Goal: Information Seeking & Learning: Check status

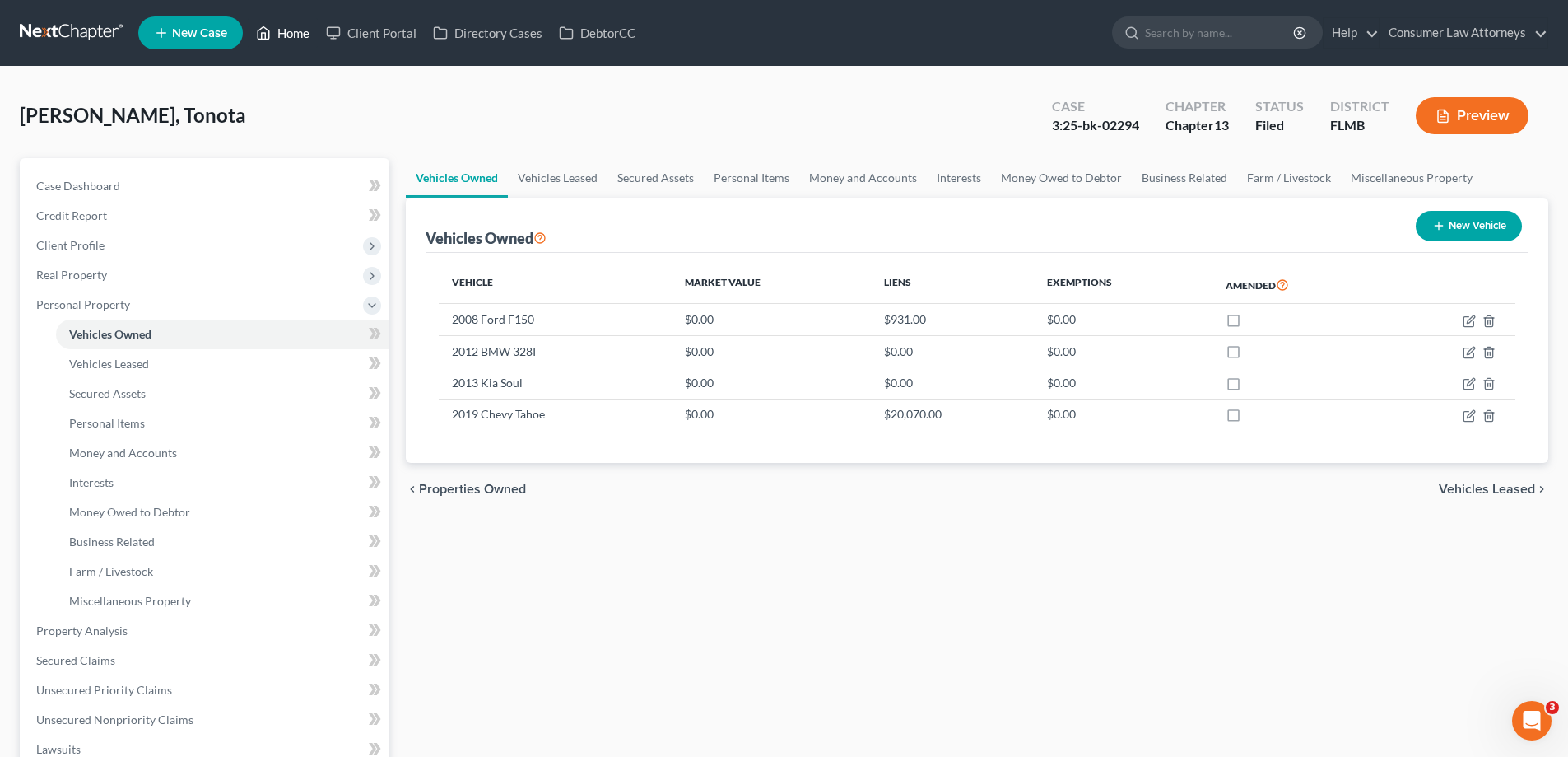
click at [267, 24] on icon at bounding box center [263, 33] width 15 height 19
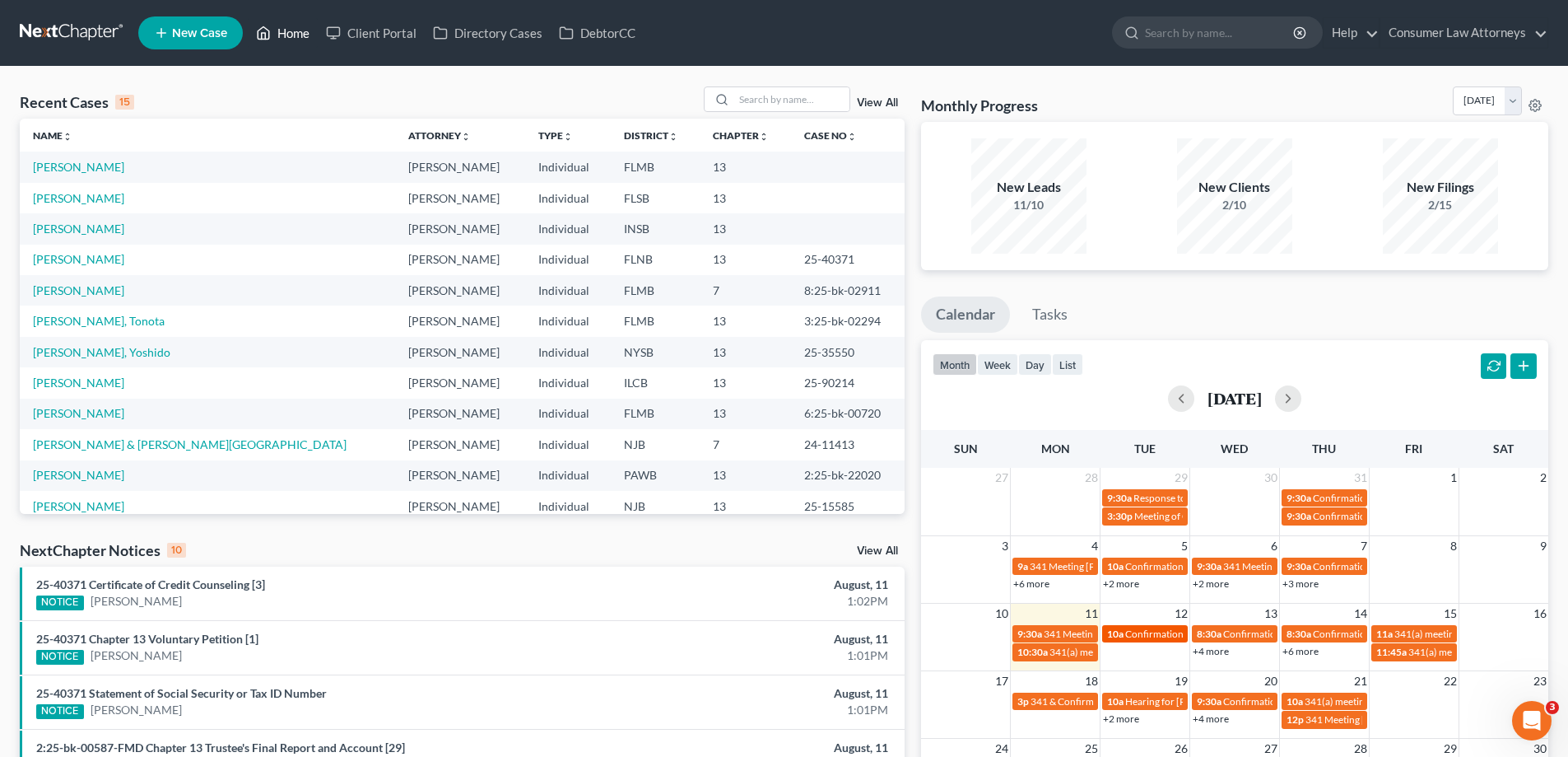
click at [1145, 638] on span "Confirmation Hearing Tin, [GEOGRAPHIC_DATA]" at bounding box center [1232, 633] width 214 height 13
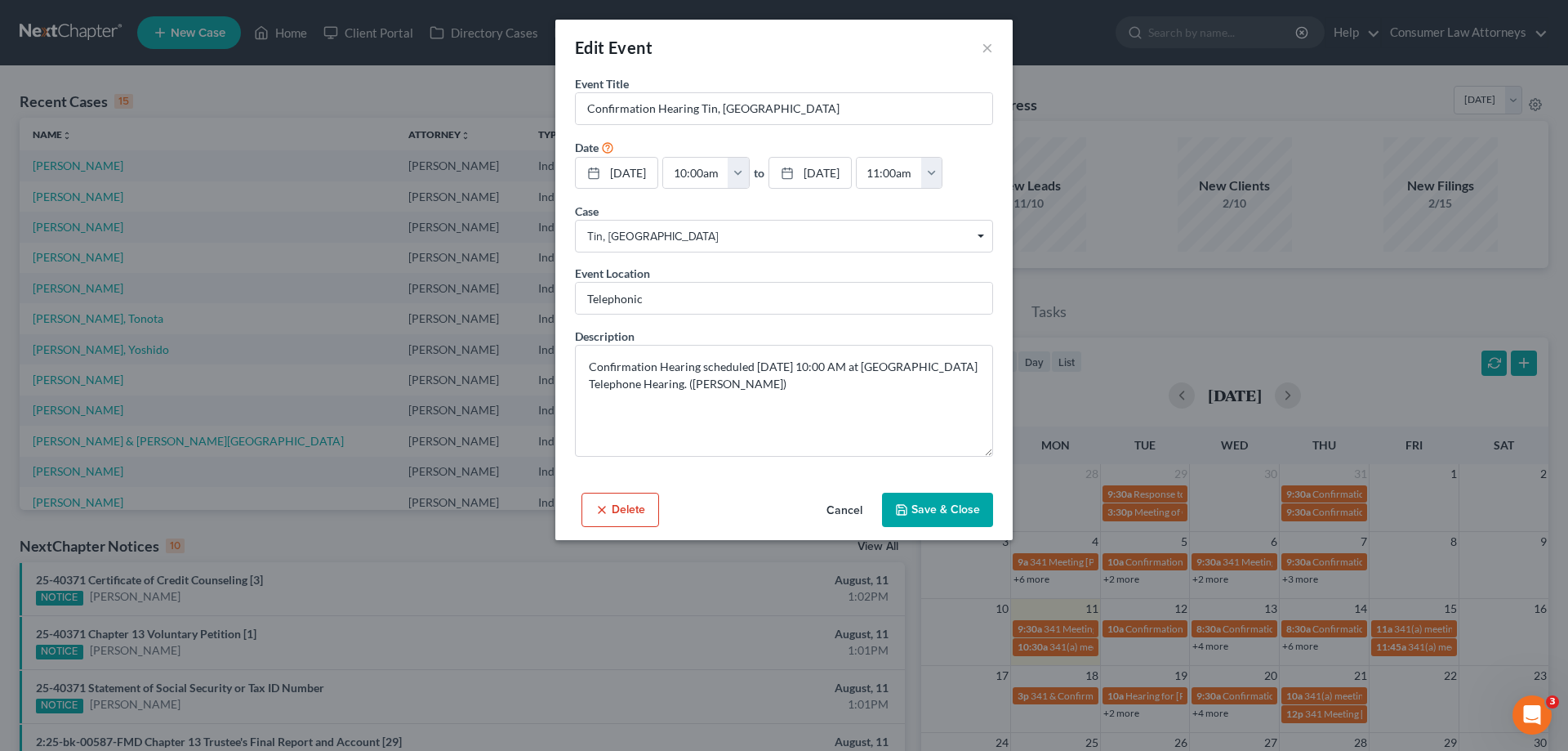
click at [855, 512] on button "Cancel" at bounding box center [844, 510] width 62 height 33
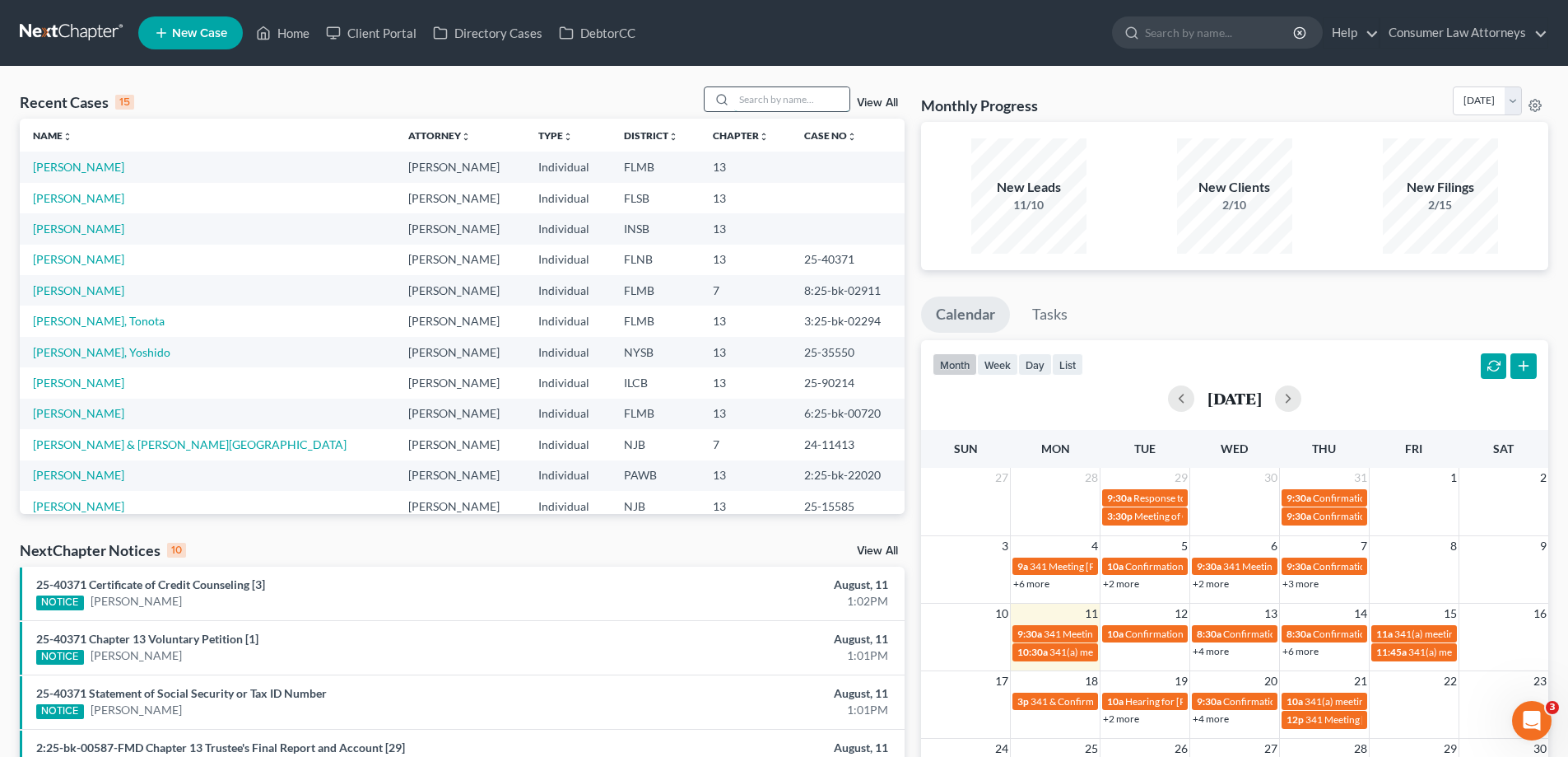
click at [774, 97] on input "search" at bounding box center [792, 99] width 115 height 24
type input "[PERSON_NAME]"
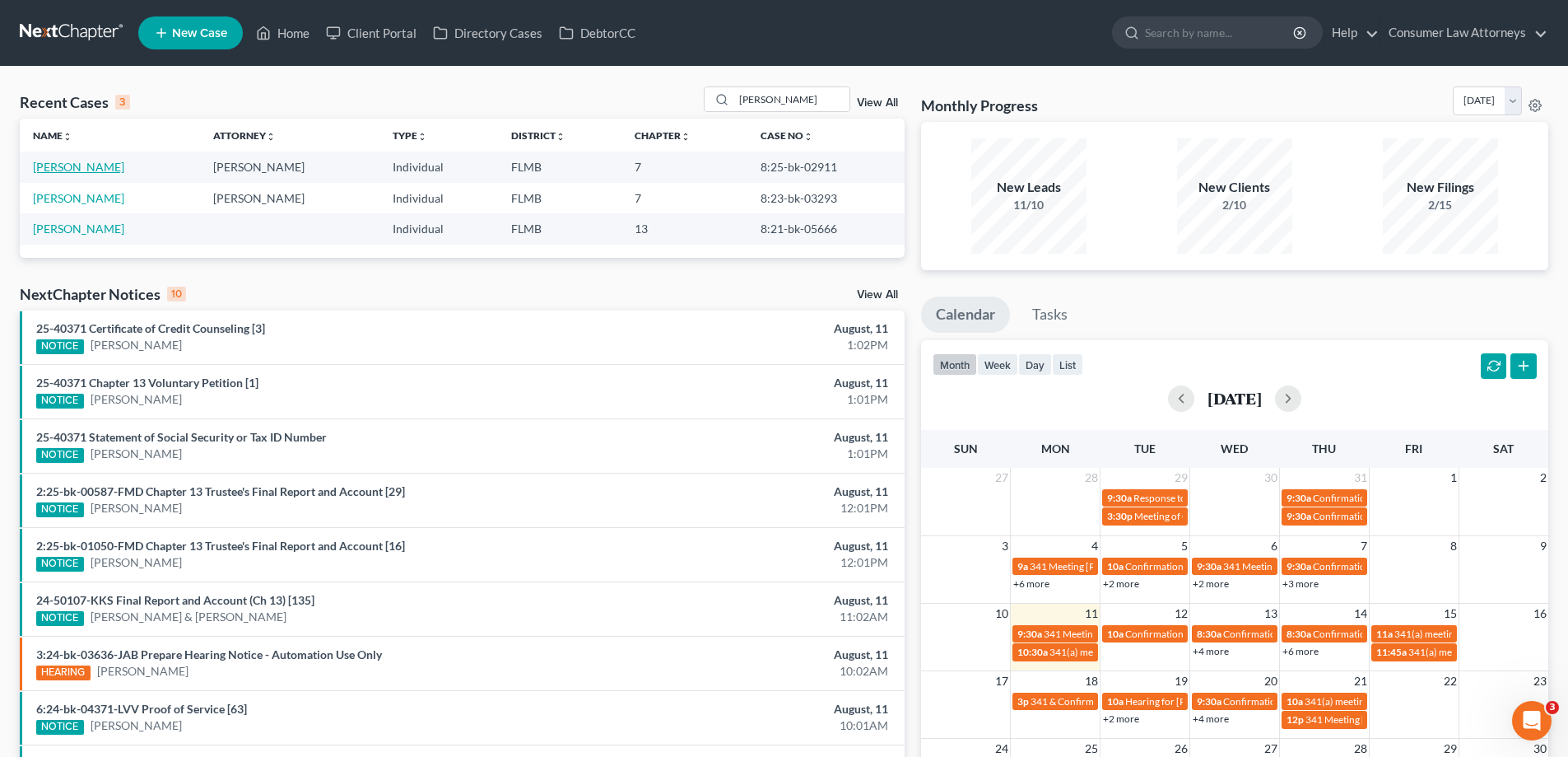
click at [81, 165] on link "[PERSON_NAME]" at bounding box center [79, 167] width 91 height 14
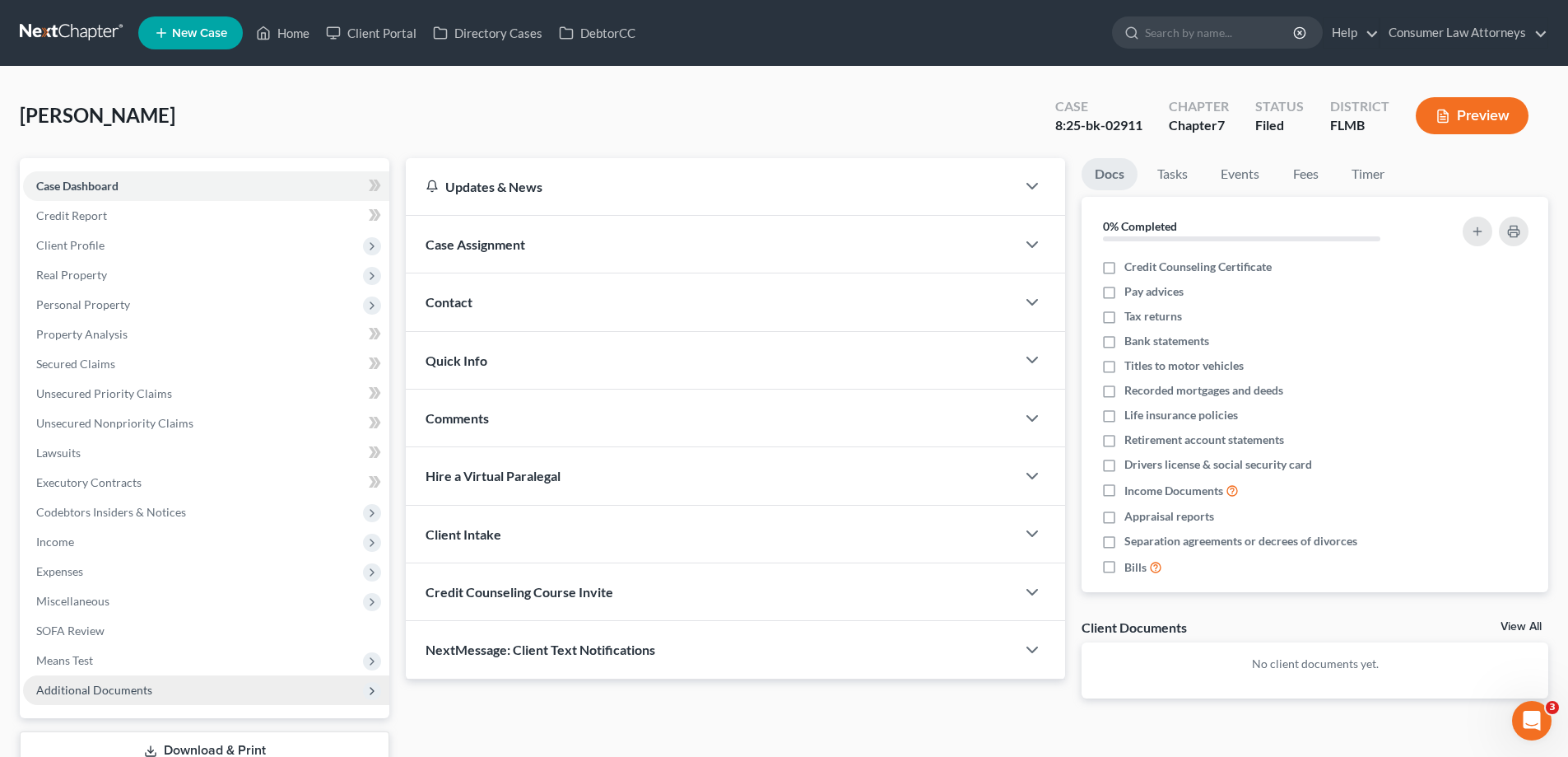
click at [142, 676] on span "Additional Documents" at bounding box center [207, 690] width 367 height 30
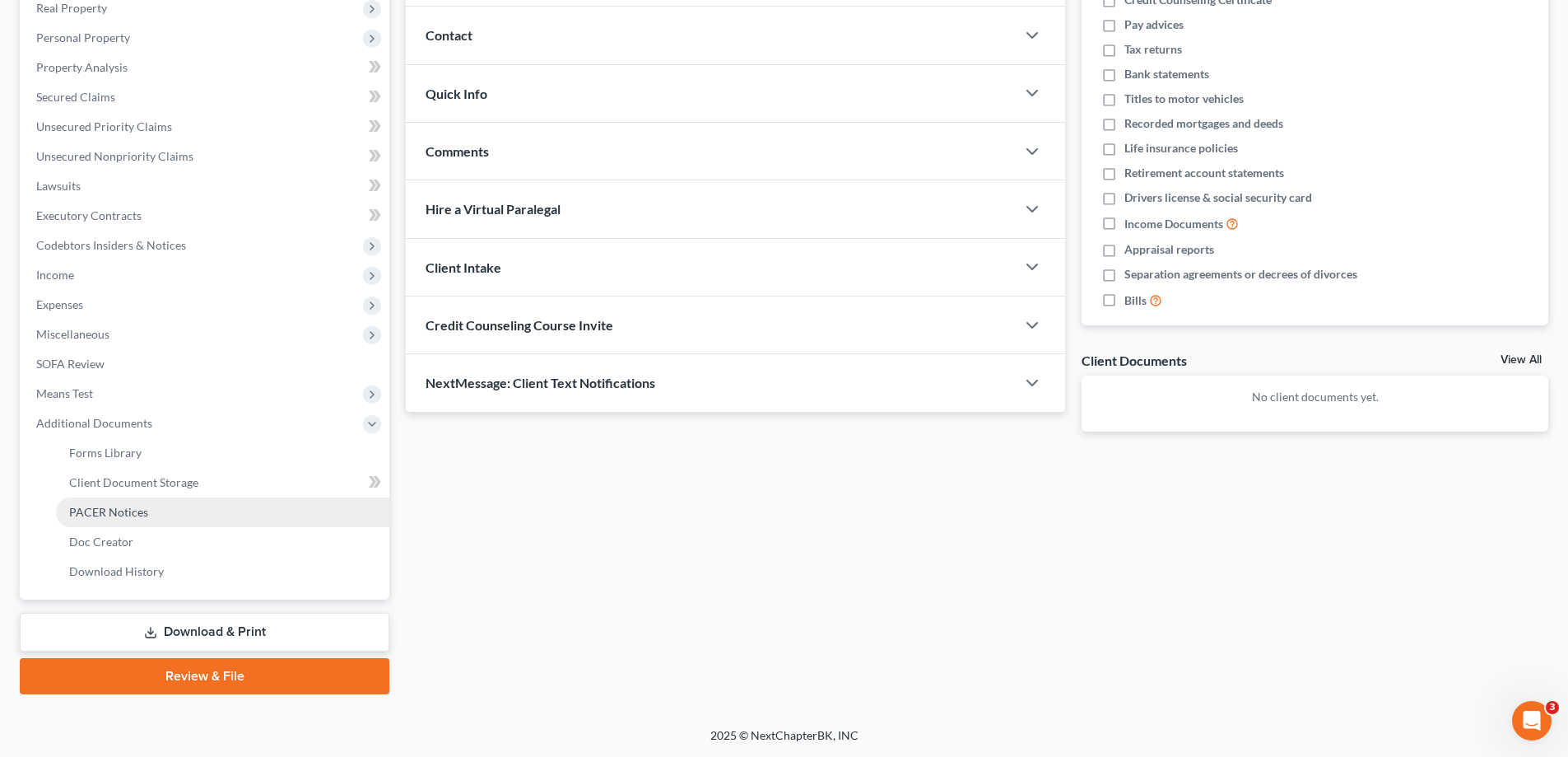
click at [112, 510] on span "PACER Notices" at bounding box center [108, 511] width 79 height 14
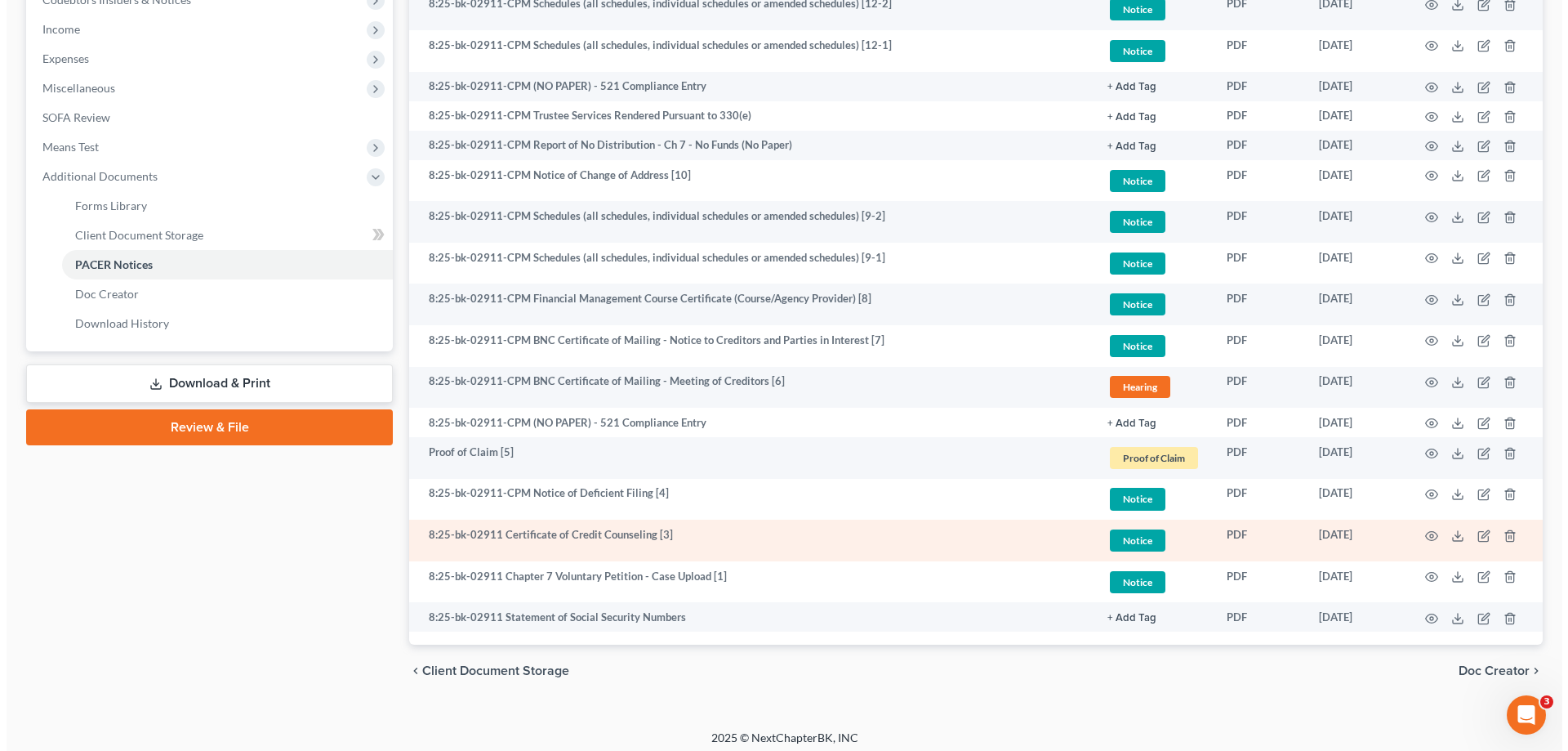
scroll to position [516, 0]
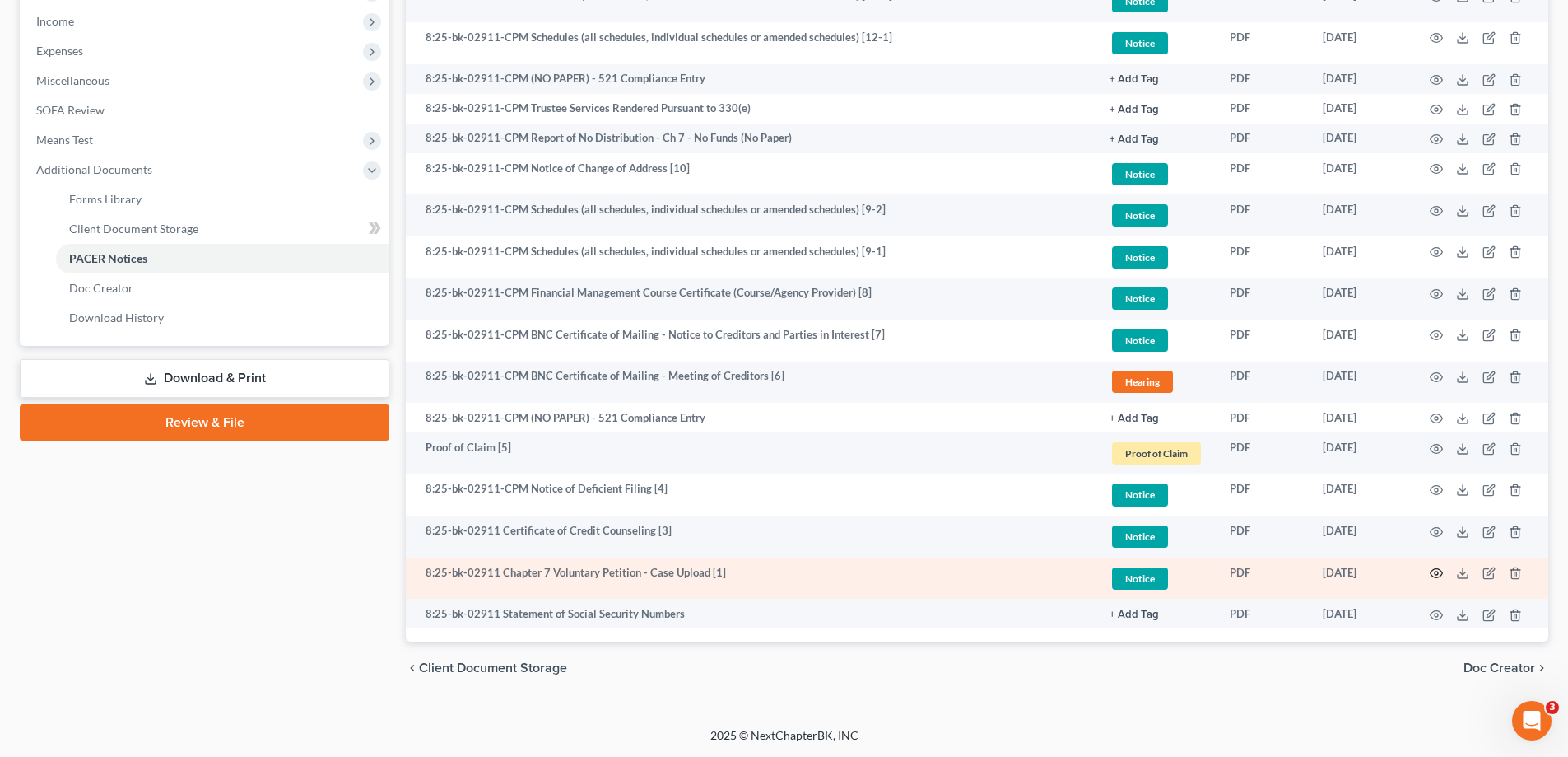
click at [1434, 573] on icon "button" at bounding box center [1437, 574] width 14 height 14
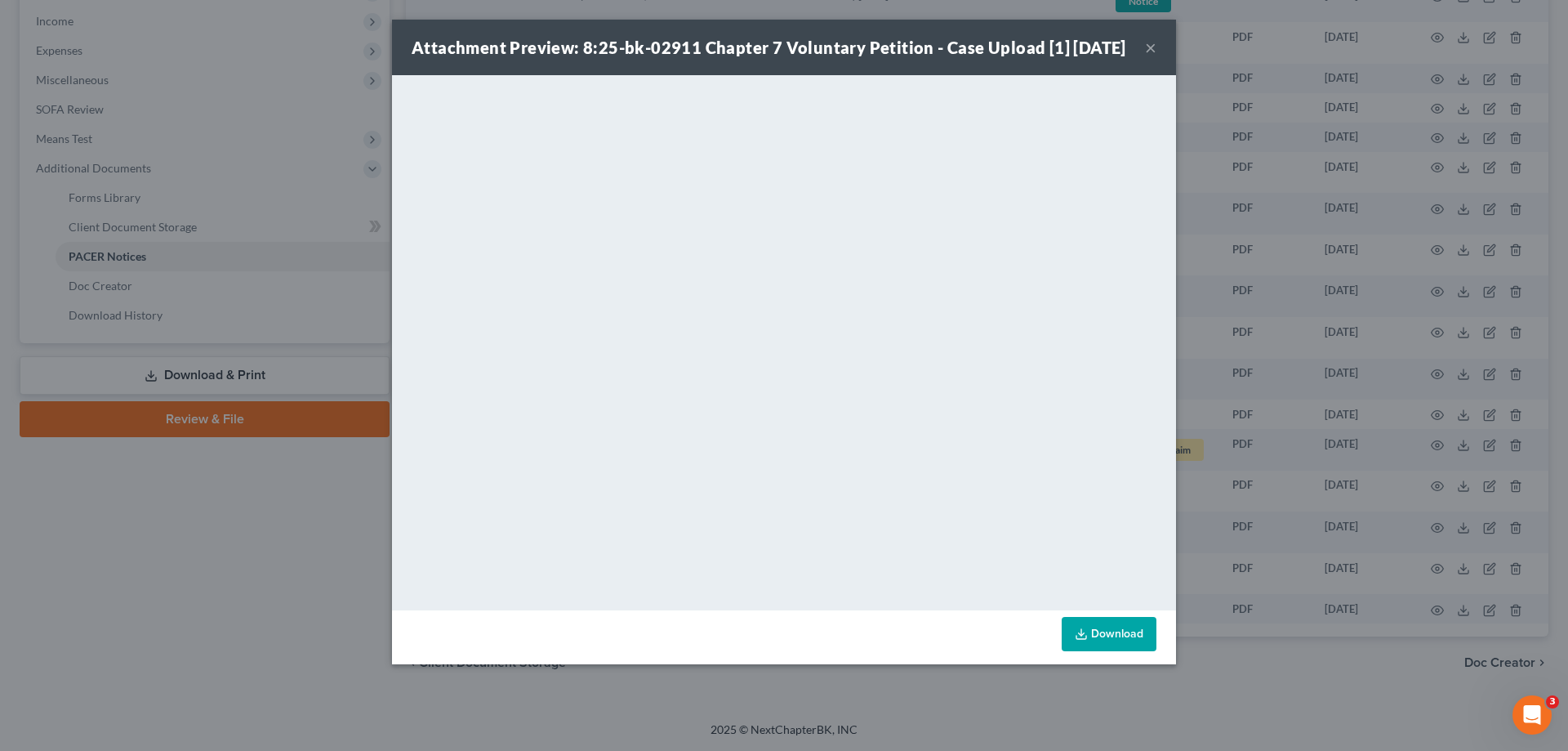
click at [1152, 57] on button "×" at bounding box center [1150, 47] width 12 height 19
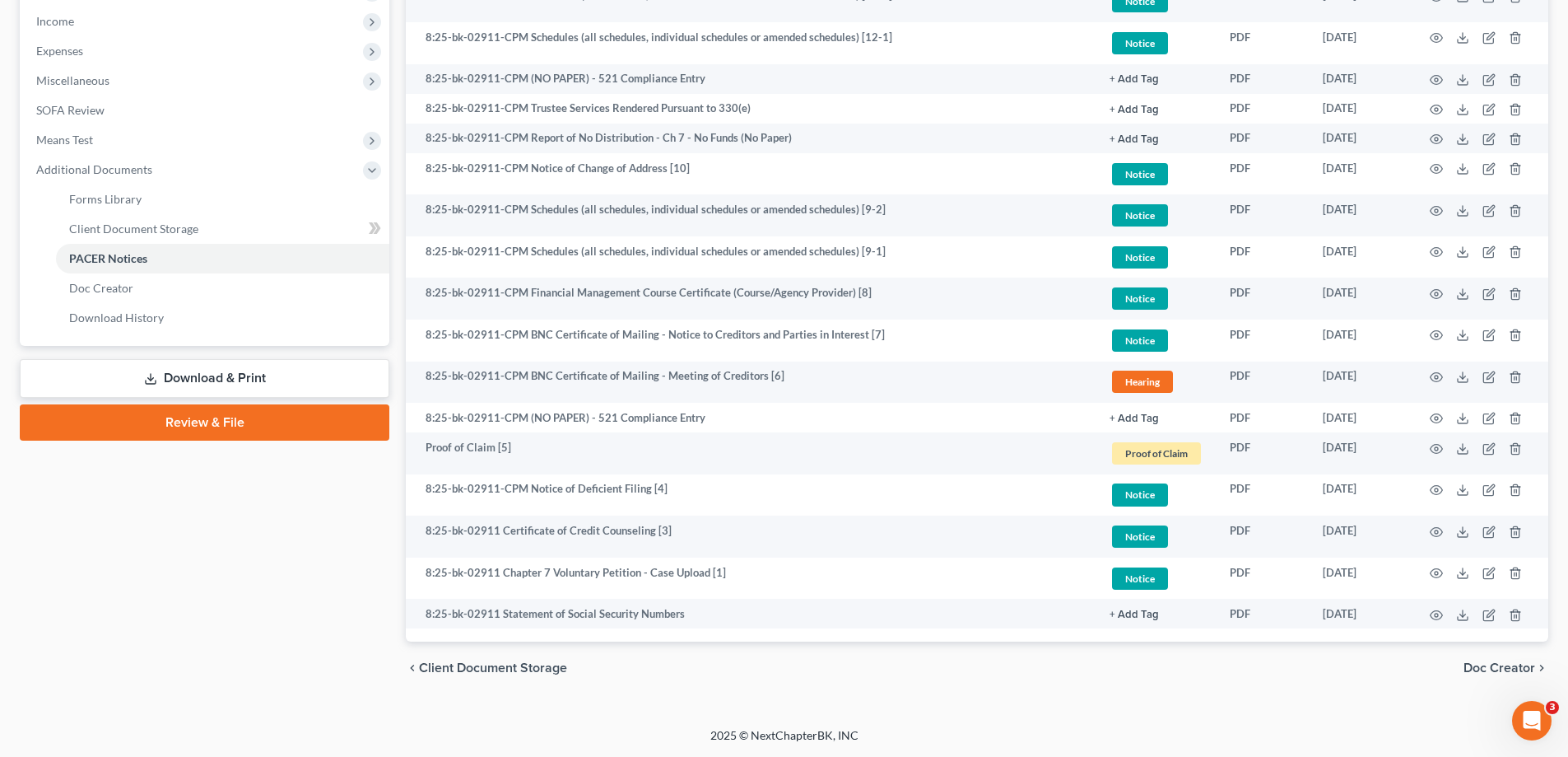
drag, startPoint x: 160, startPoint y: 617, endPoint x: 274, endPoint y: 592, distance: 116.7
click at [165, 615] on div "Case Dashboard Payments Invoices Payments Payments Credit Report Client Profile" at bounding box center [205, 166] width 386 height 1057
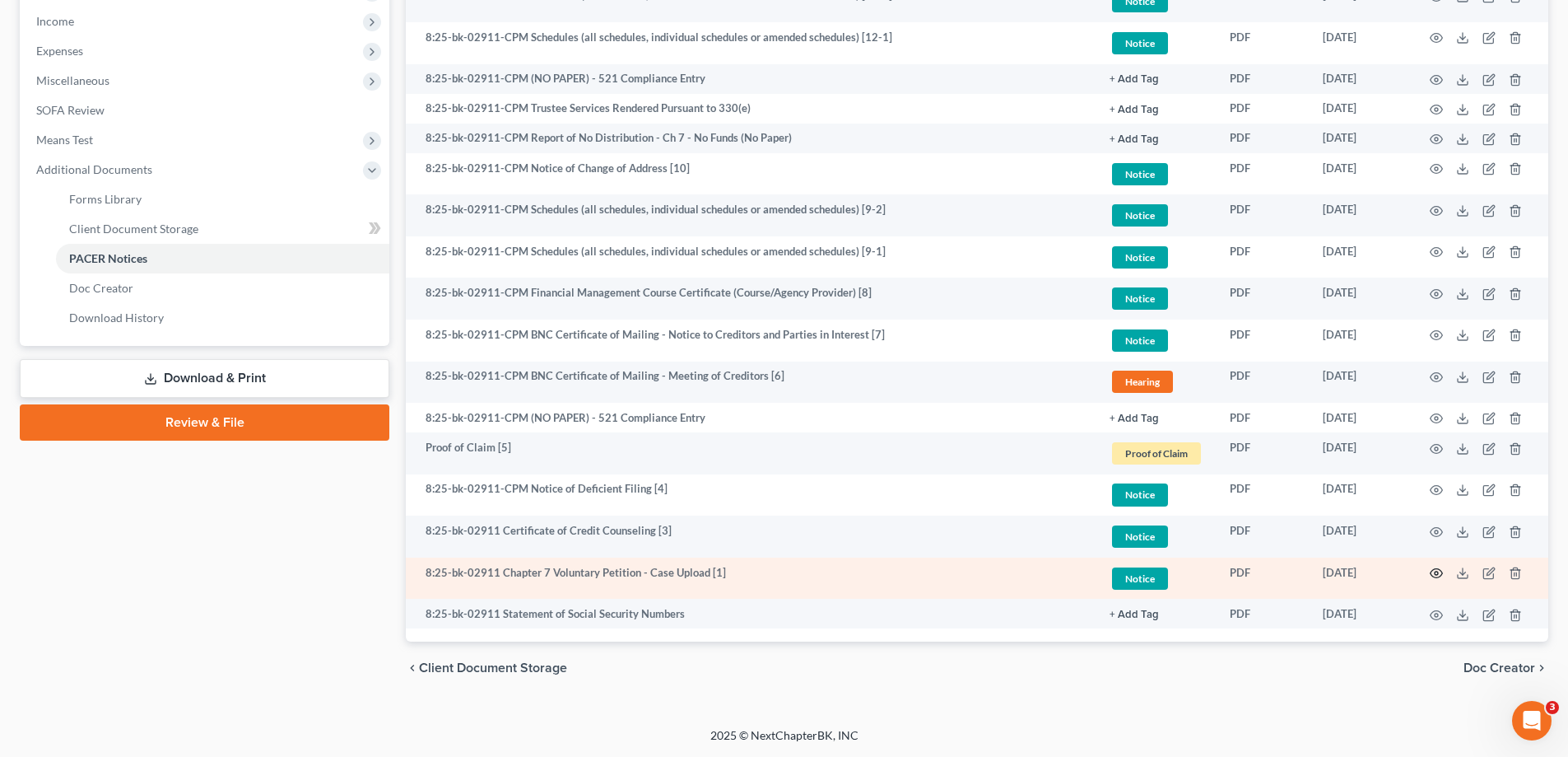
click at [1436, 574] on icon "button" at bounding box center [1437, 574] width 14 height 14
